Goal: Task Accomplishment & Management: Manage account settings

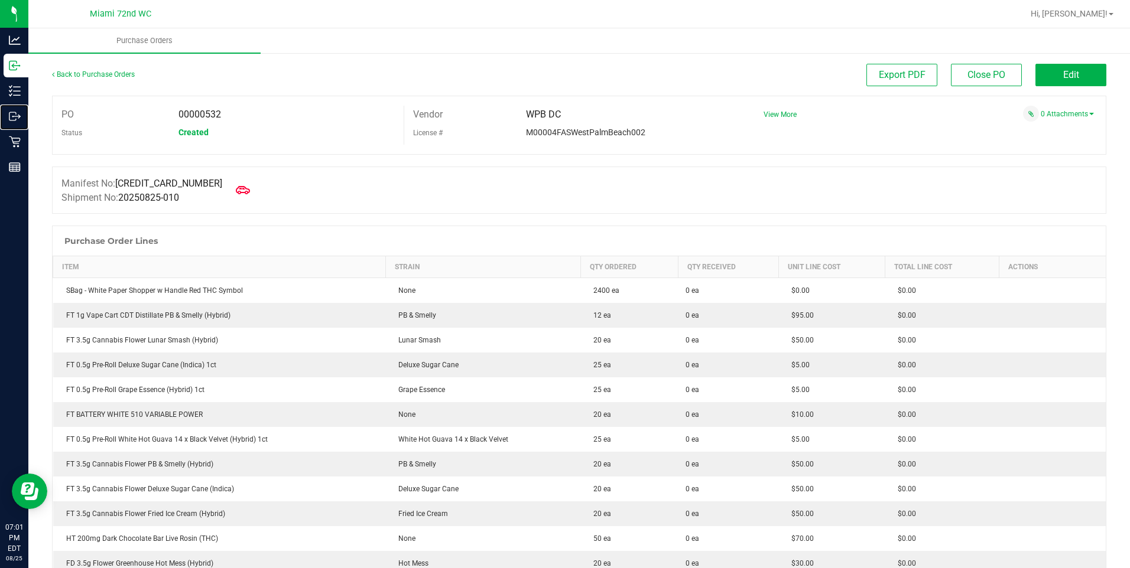
drag, startPoint x: 35, startPoint y: 121, endPoint x: 210, endPoint y: 191, distance: 188.7
click at [0, 0] on p "Outbound" at bounding box center [0, 0] width 0 height 0
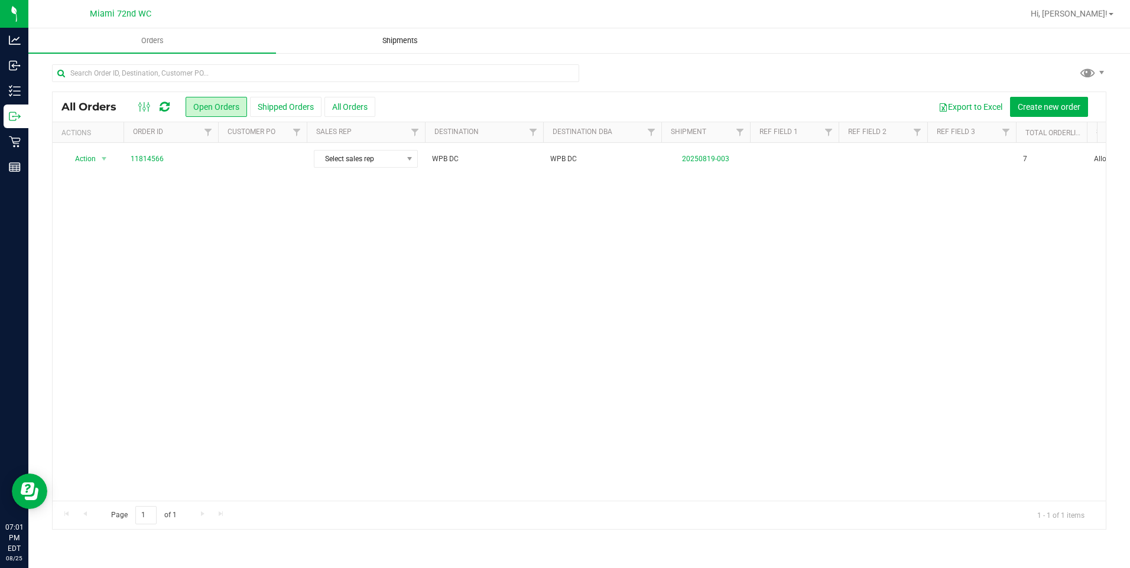
click at [400, 40] on span "Shipments" at bounding box center [399, 40] width 67 height 11
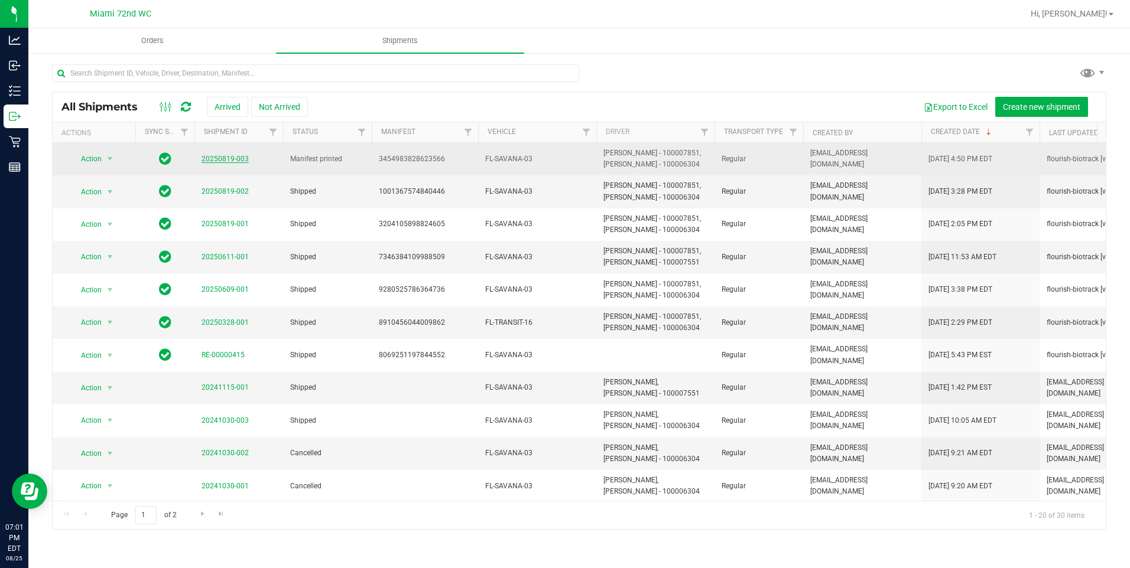
click at [221, 160] on link "20250819-003" at bounding box center [224, 159] width 47 height 8
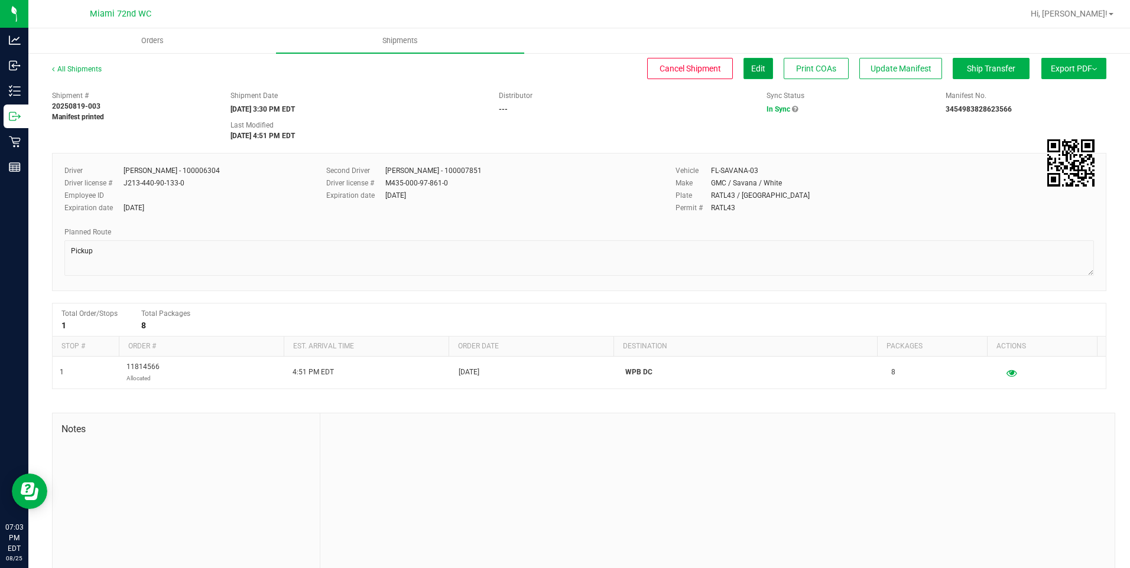
click at [750, 62] on button "Edit" at bounding box center [758, 68] width 30 height 21
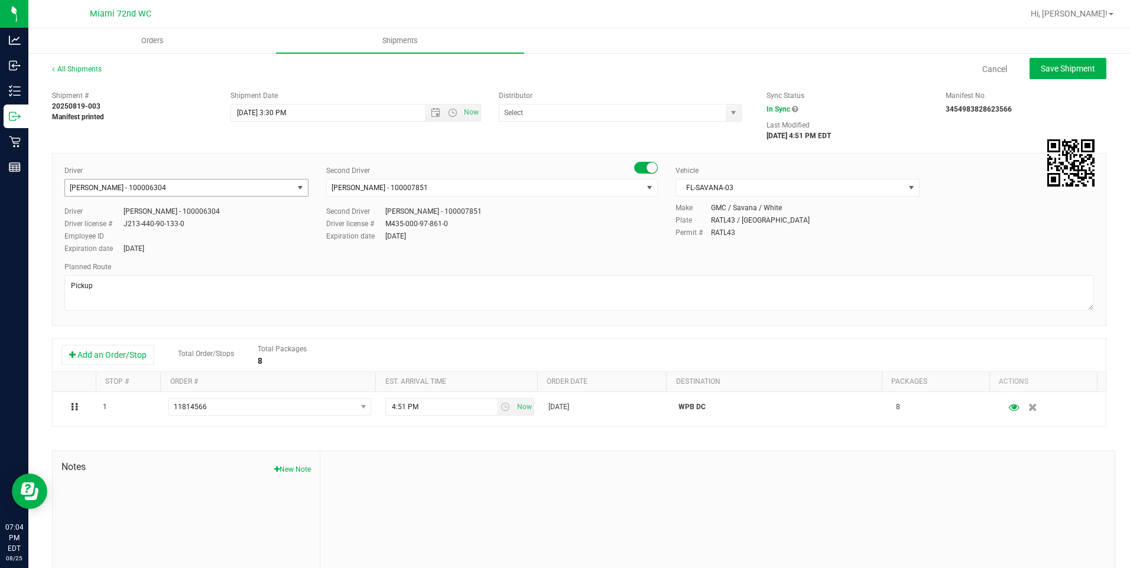
click at [224, 184] on span "[PERSON_NAME] - 100006304" at bounding box center [179, 188] width 228 height 17
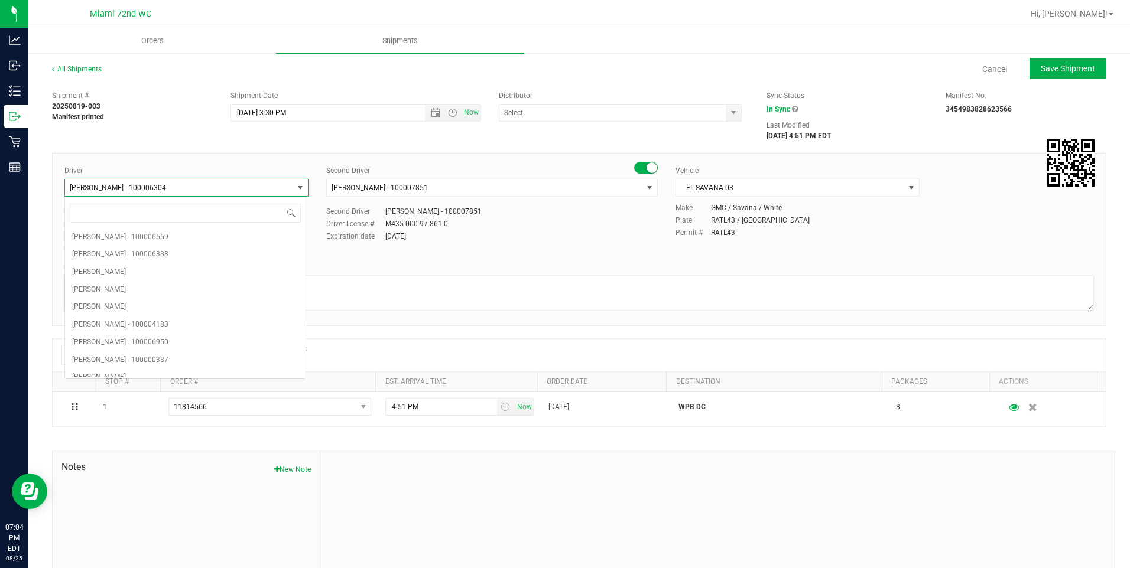
scroll to position [2011, 0]
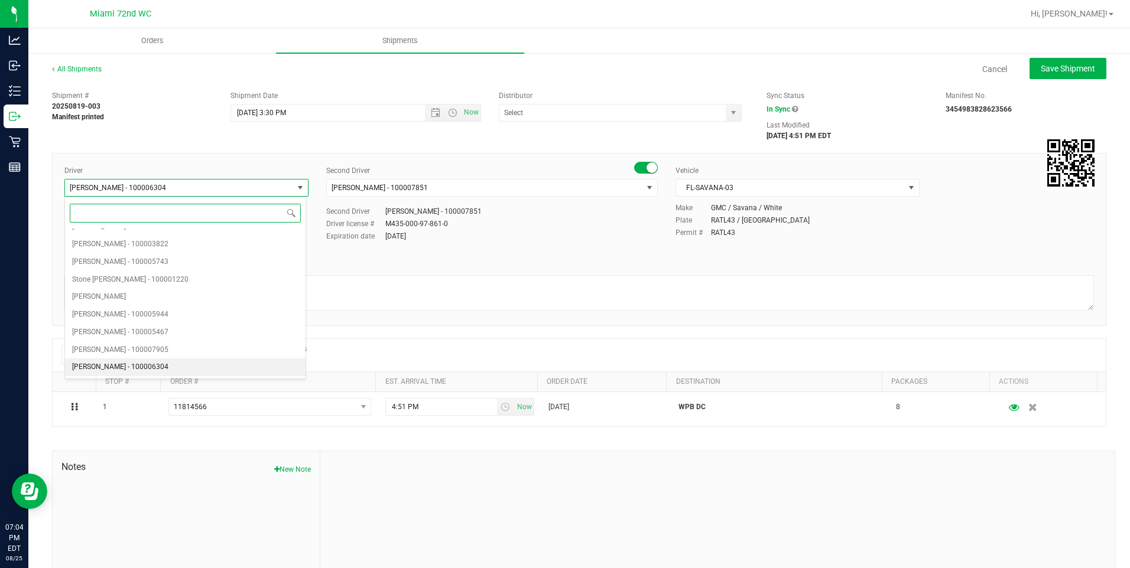
paste input "[PERSON_NAME]"
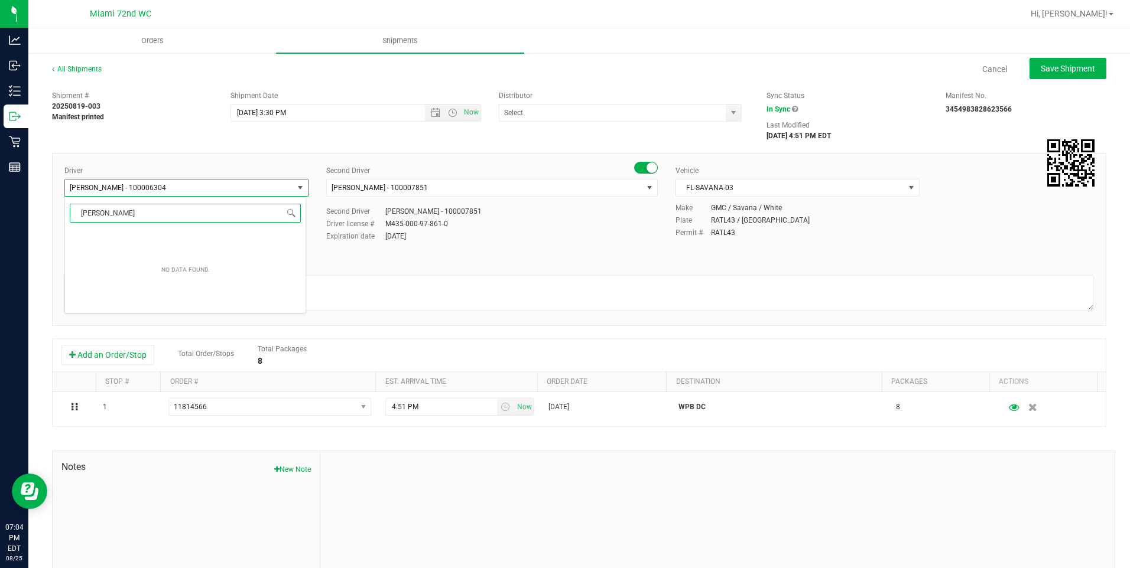
click at [77, 214] on input "[PERSON_NAME]" at bounding box center [185, 213] width 231 height 18
click at [123, 233] on span "[PERSON_NAME] - 100007610" at bounding box center [120, 237] width 96 height 15
type input "[PERSON_NAME]"
click at [1069, 77] on button "Save Shipment" at bounding box center [1067, 68] width 77 height 21
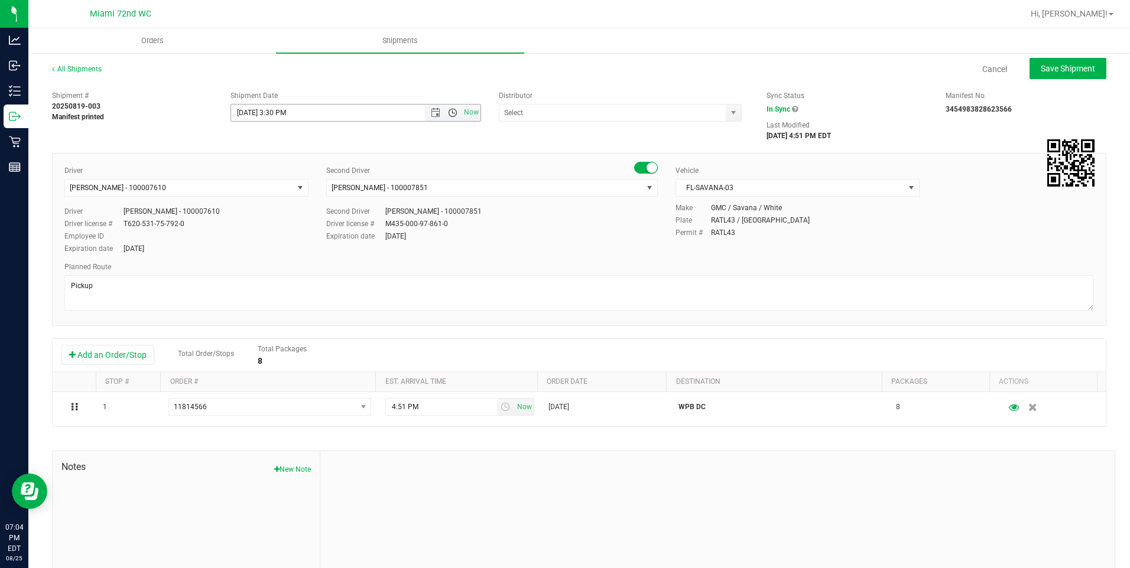
click at [448, 113] on span "Open the time view" at bounding box center [452, 112] width 9 height 9
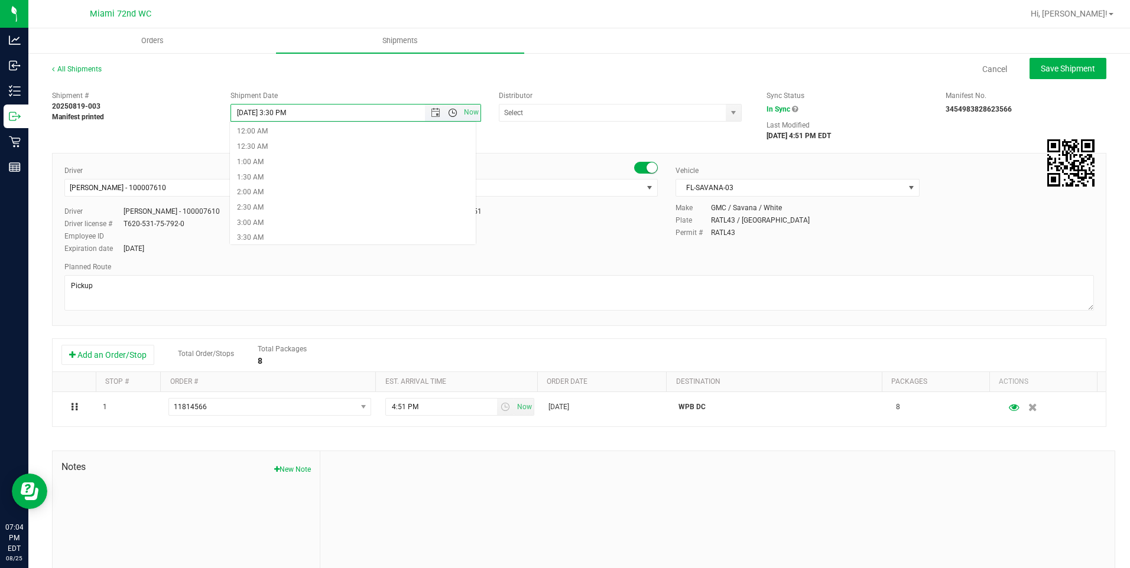
scroll to position [364, 0]
click at [465, 116] on span "Now" at bounding box center [471, 112] width 20 height 17
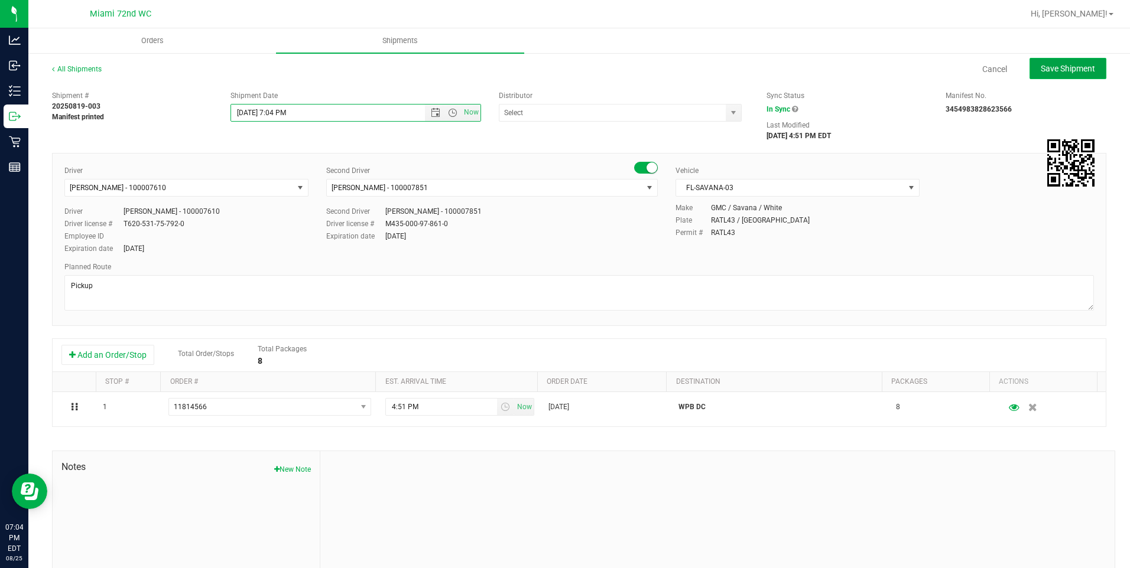
click at [1080, 74] on button "Save Shipment" at bounding box center [1067, 68] width 77 height 21
click at [434, 115] on span "Open the date view" at bounding box center [435, 112] width 9 height 9
click at [276, 251] on link "26" at bounding box center [274, 251] width 17 height 18
type input "[DATE] 7:04 PM"
click at [406, 144] on div "Shipment # 20250819-003 Manifest printed Shipment Date [DATE] 7:04 PM Now Distr…" at bounding box center [579, 347] width 1054 height 525
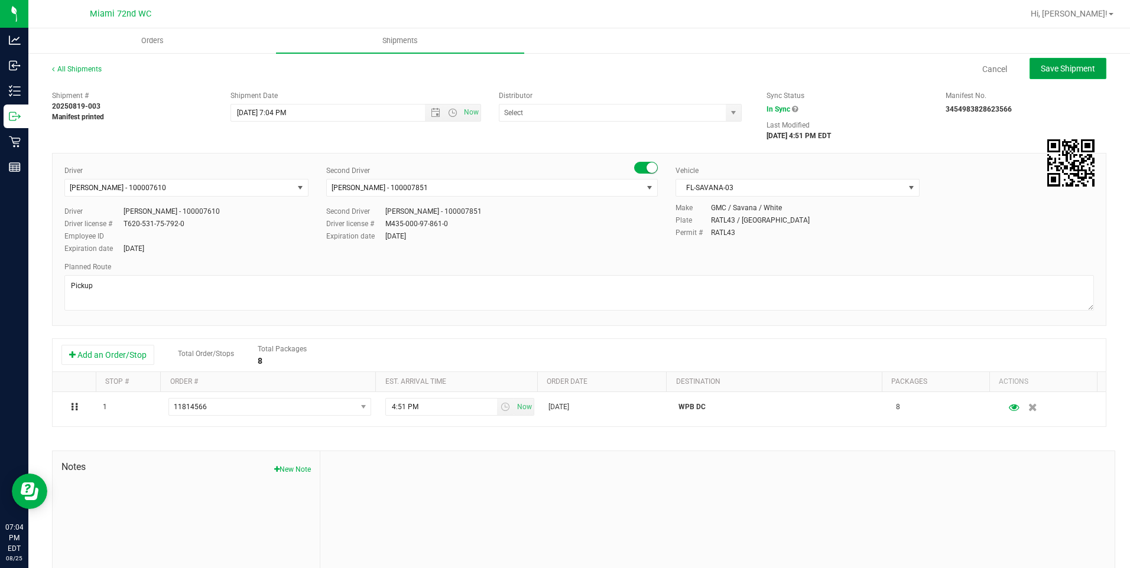
click at [1044, 68] on span "Save Shipment" at bounding box center [1067, 68] width 54 height 9
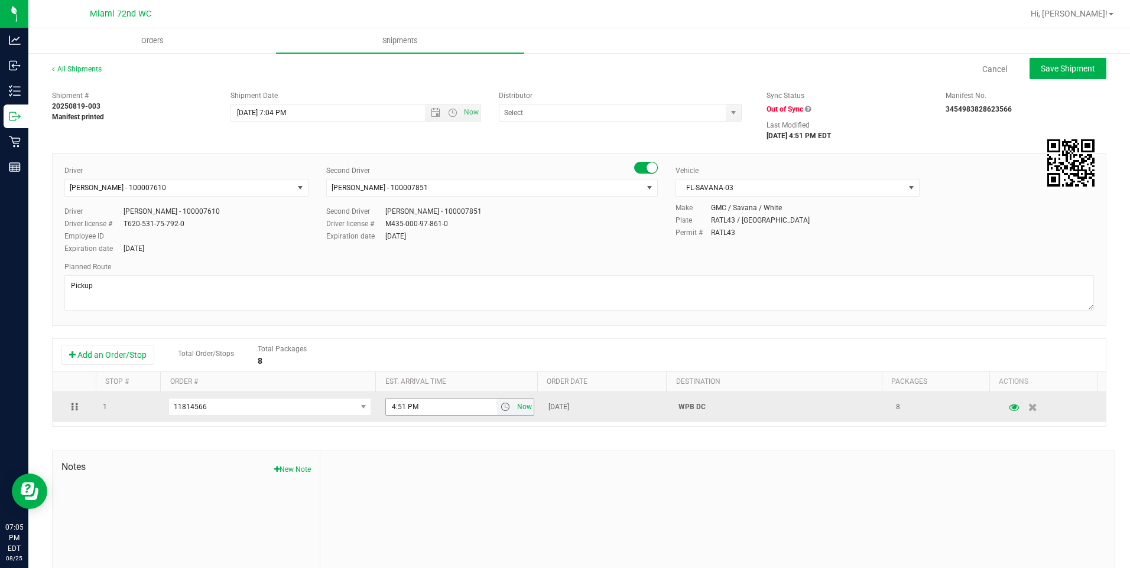
click at [515, 409] on span "Now" at bounding box center [524, 407] width 20 height 17
type input "7:05 PM"
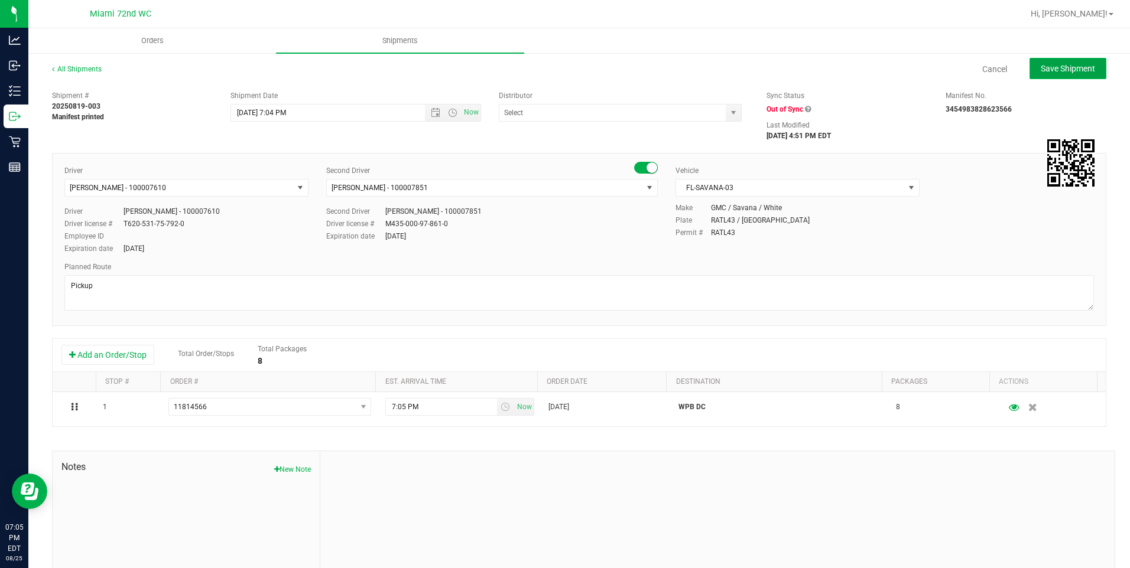
click at [1072, 75] on button "Save Shipment" at bounding box center [1067, 68] width 77 height 21
type input "[DATE] 11:04 PM"
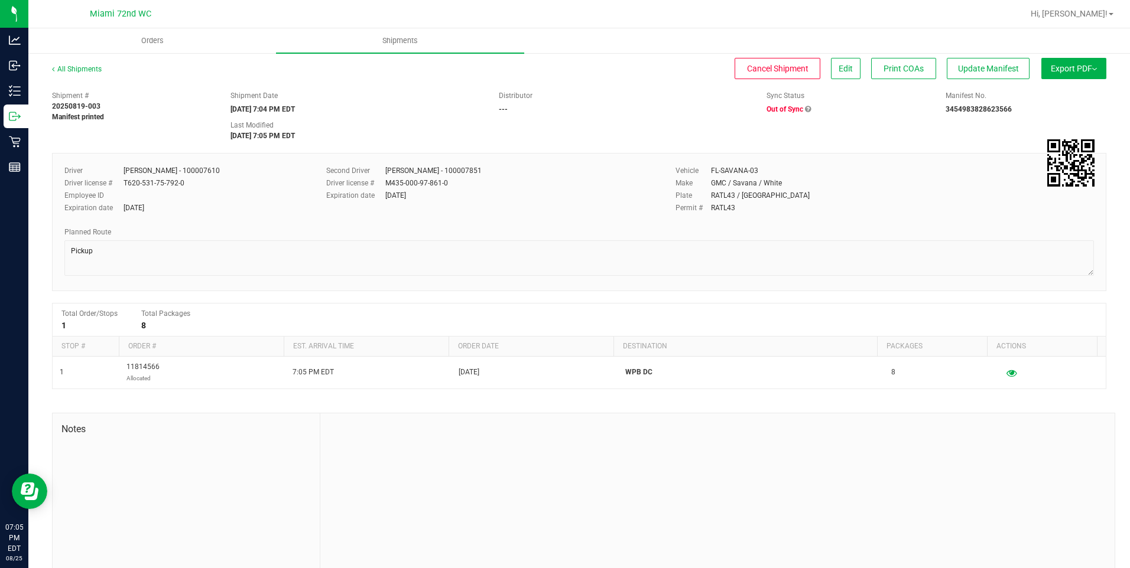
click at [1089, 70] on button "Export PDF" at bounding box center [1073, 68] width 65 height 21
click at [1086, 93] on div "Manifest by Package ID" at bounding box center [1072, 94] width 109 height 8
